Goal: Information Seeking & Learning: Find specific fact

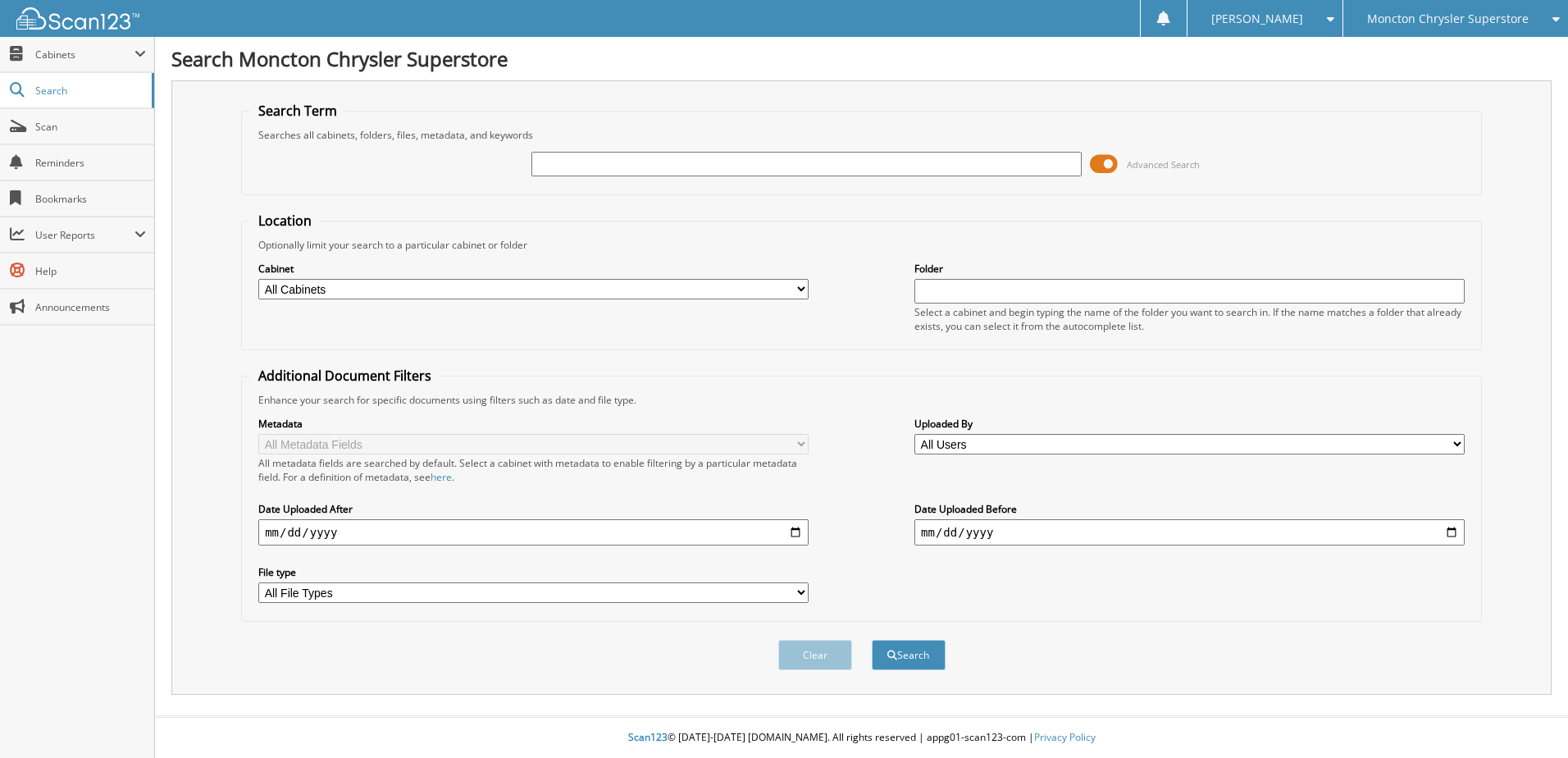
click at [629, 166] on input "text" at bounding box center [807, 164] width 550 height 25
type input "508705"
click at [871, 640] on button "Search" at bounding box center [908, 655] width 74 height 31
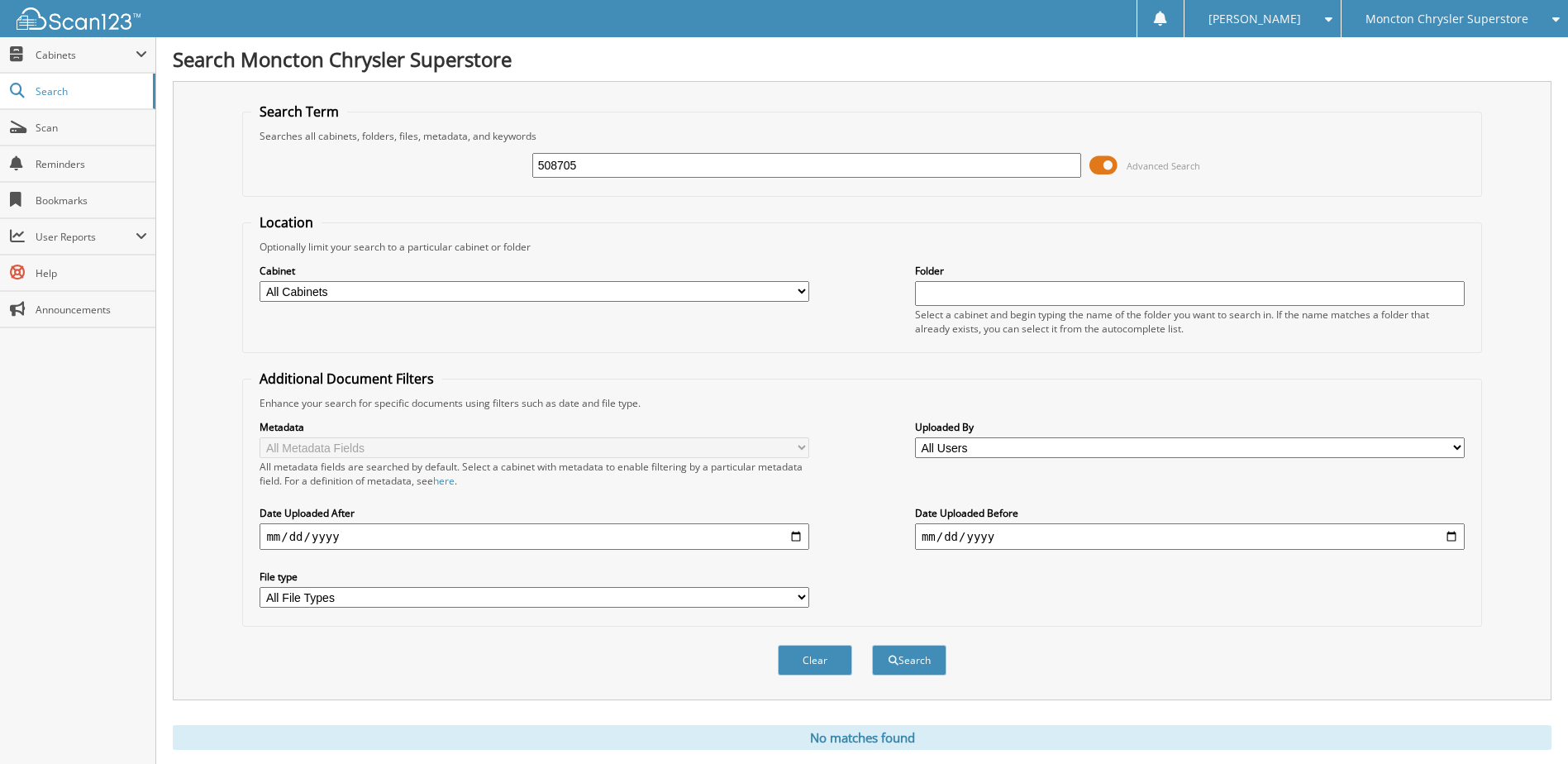
click at [1099, 164] on span at bounding box center [1103, 165] width 28 height 25
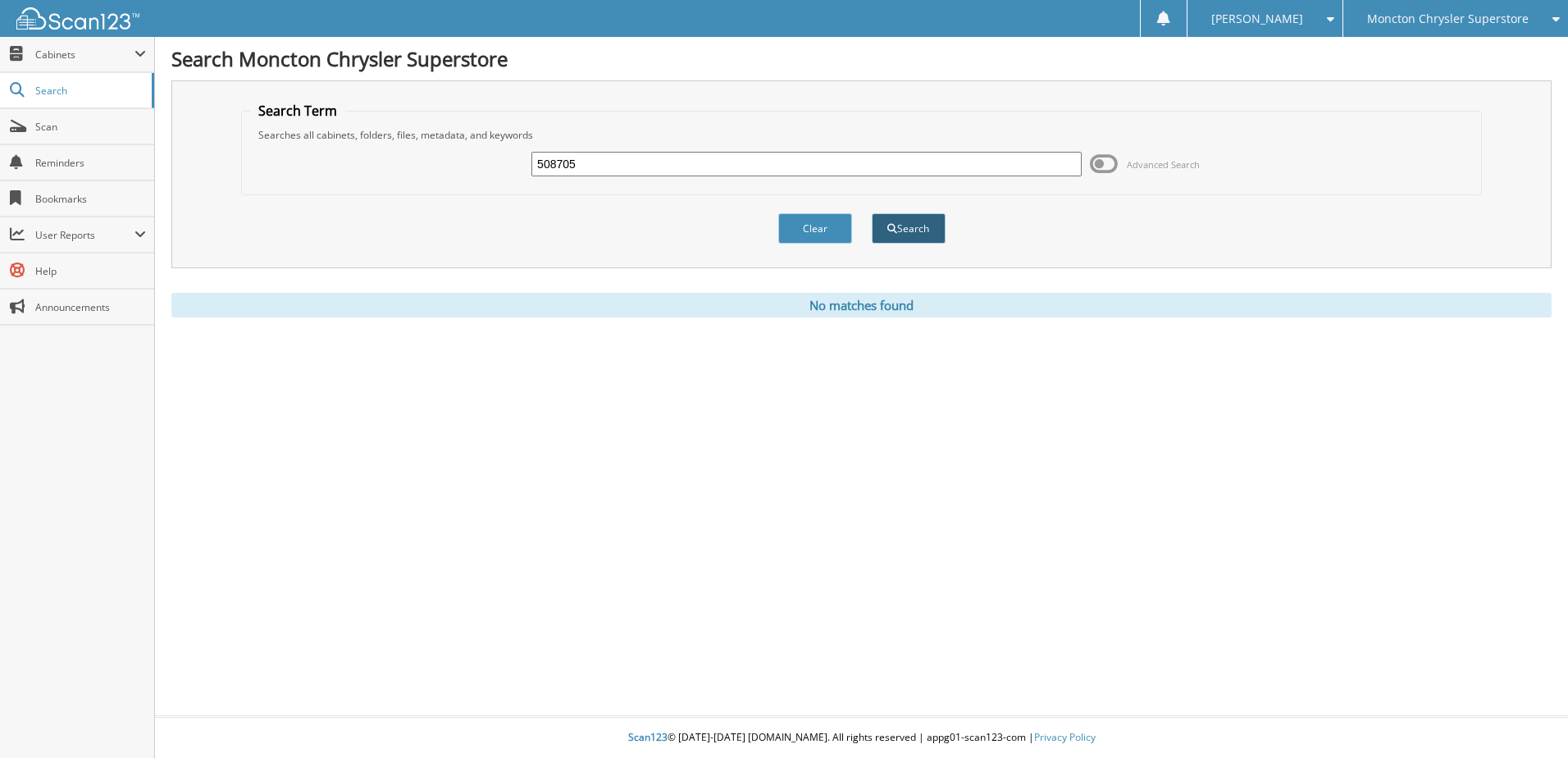
click at [915, 225] on button "Search" at bounding box center [908, 229] width 74 height 31
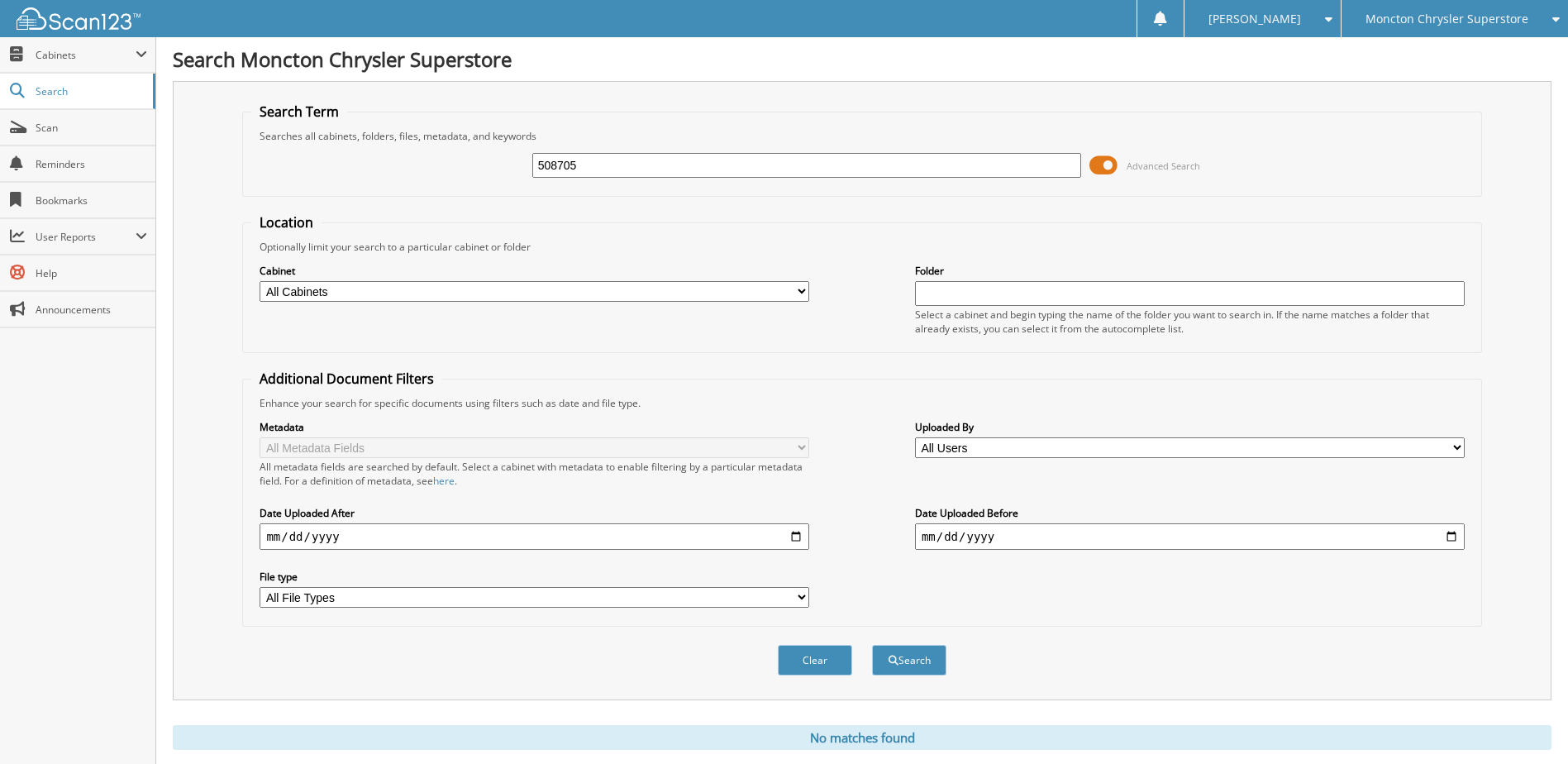
click at [1094, 166] on span at bounding box center [1103, 165] width 28 height 25
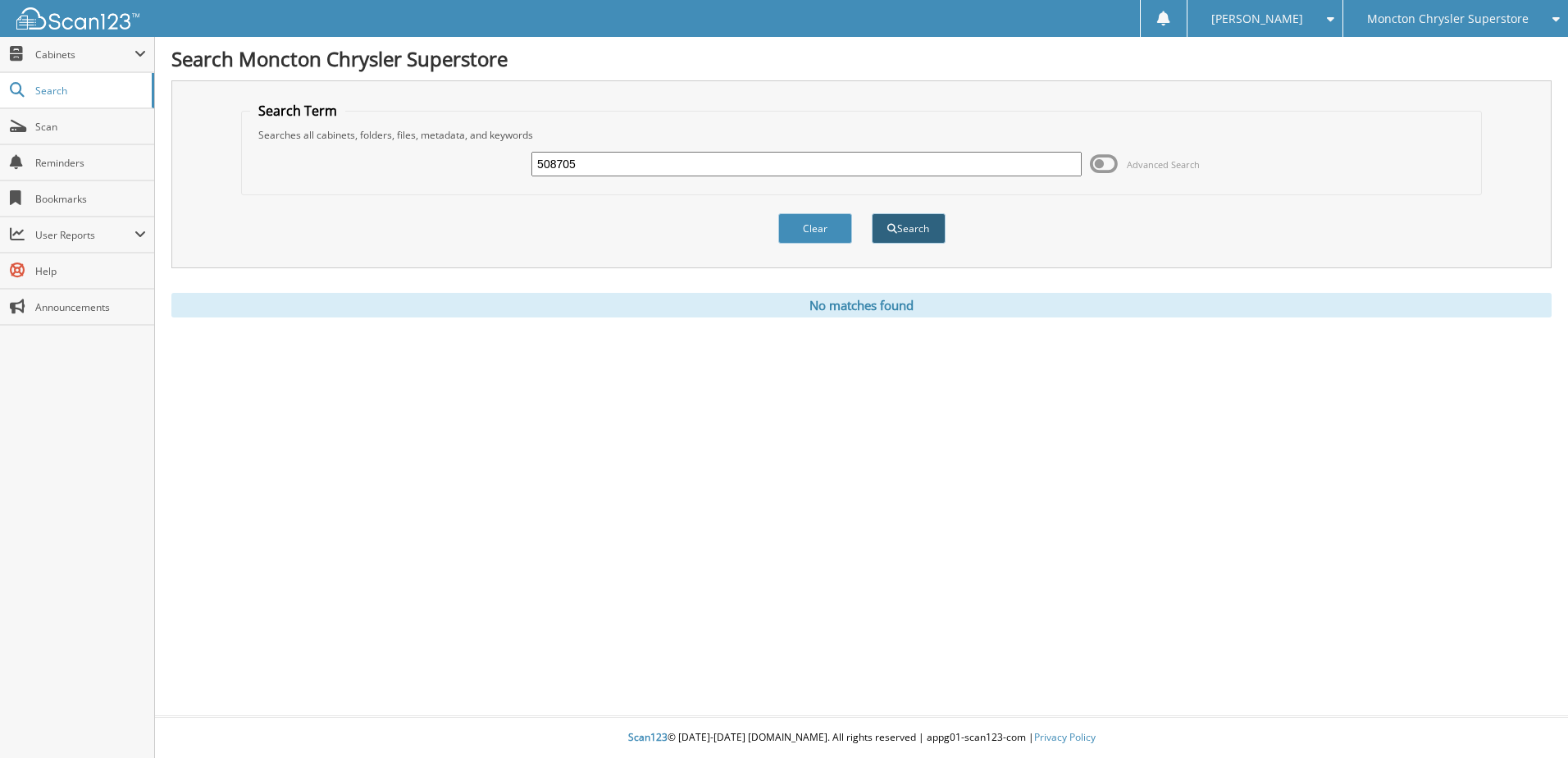
click at [887, 240] on button "Search" at bounding box center [908, 229] width 74 height 31
